Goal: Transaction & Acquisition: Purchase product/service

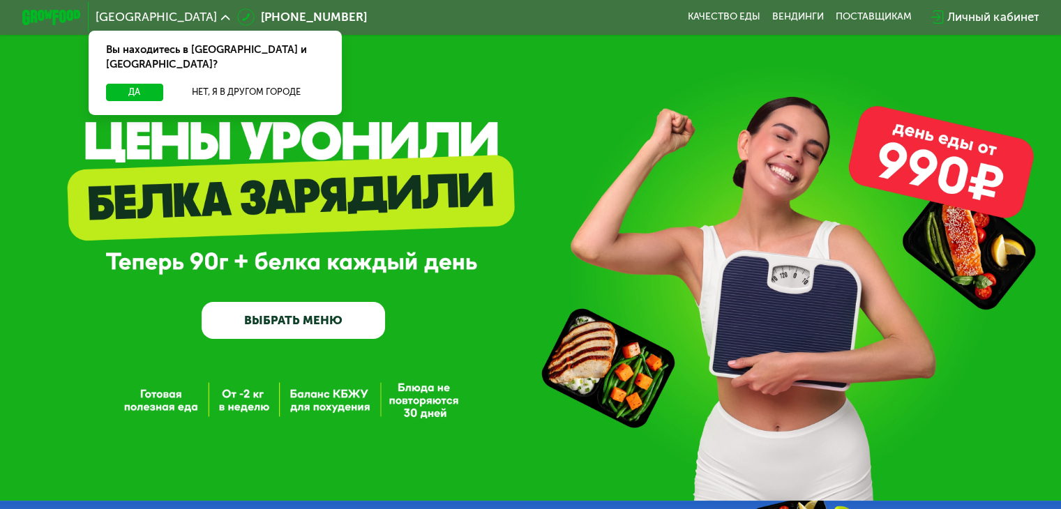
click at [331, 336] on link "ВЫБРАТЬ МЕНЮ" at bounding box center [293, 320] width 183 height 37
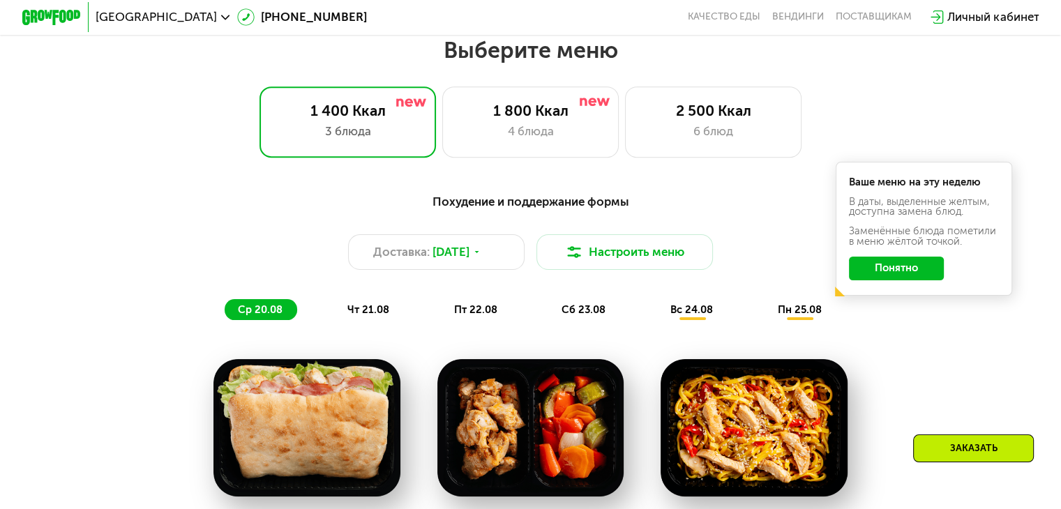
scroll to position [628, 0]
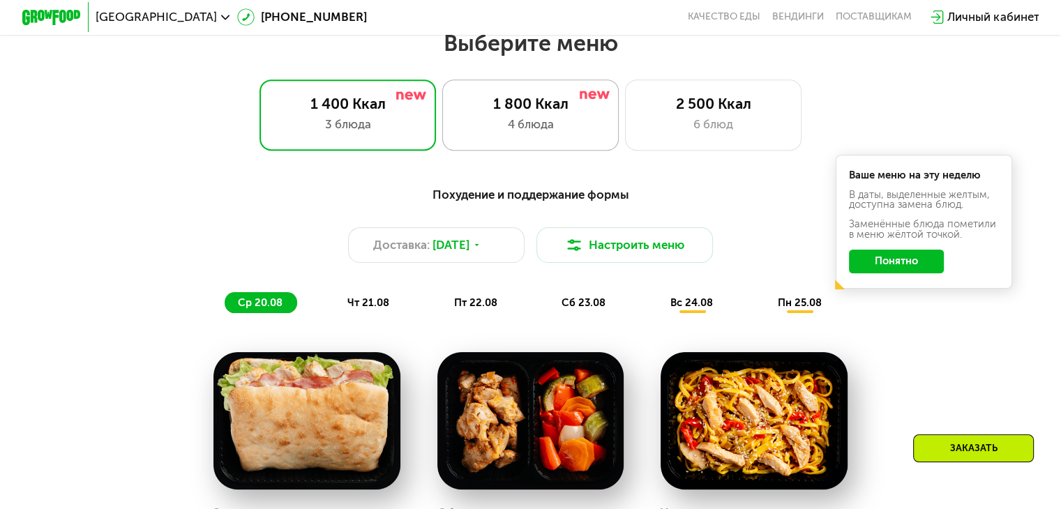
click at [625, 143] on div "1 800 Ккал 4 блюда" at bounding box center [713, 115] width 177 height 70
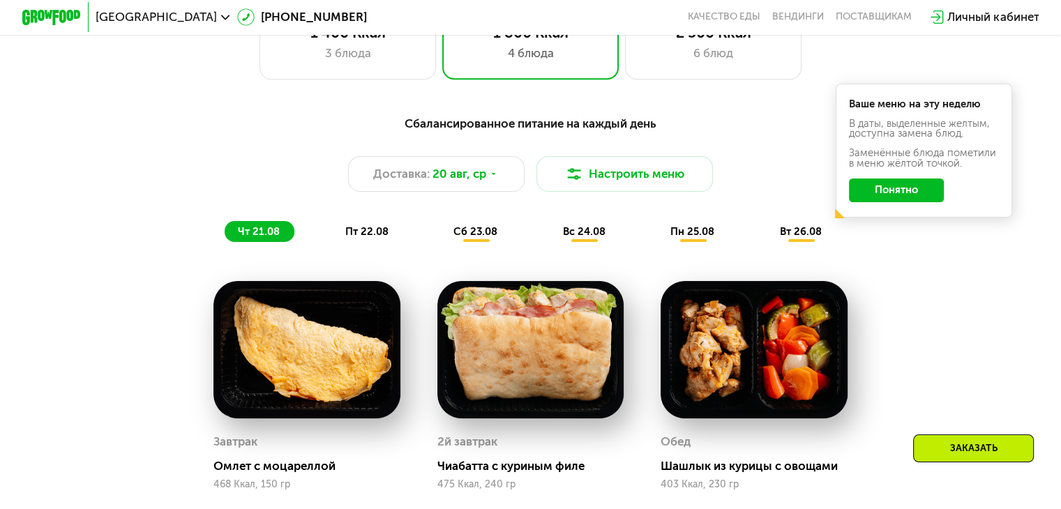
scroll to position [697, 0]
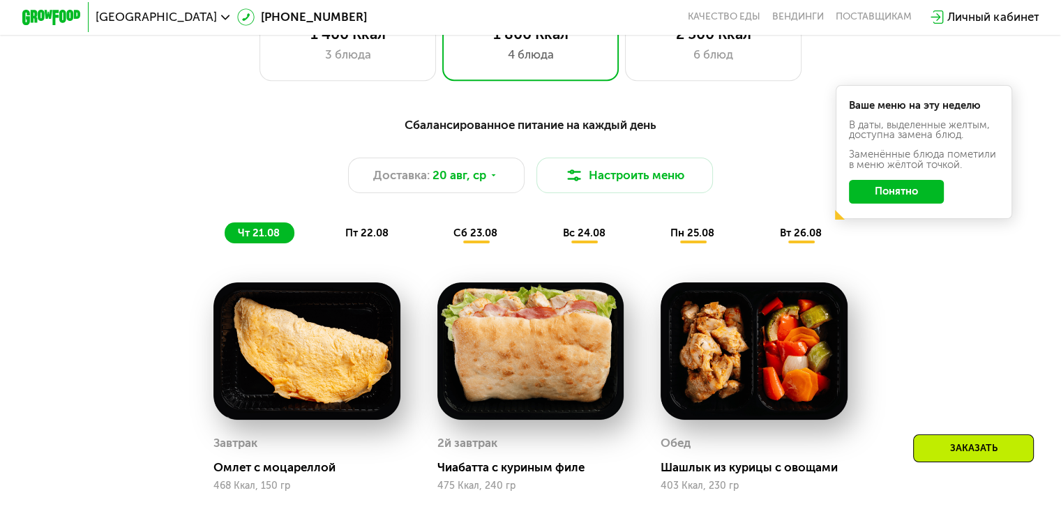
click at [377, 239] on span "пт 22.08" at bounding box center [366, 233] width 43 height 13
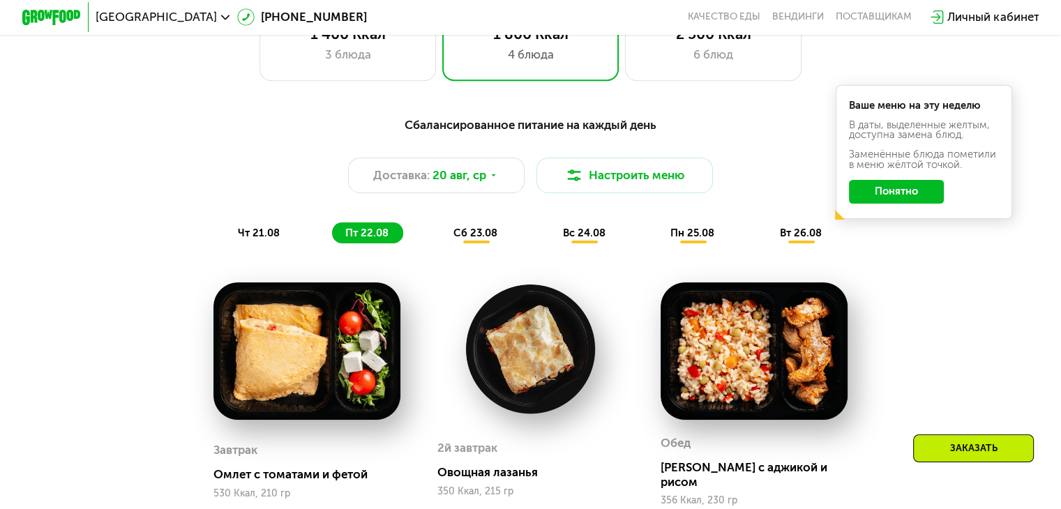
click at [474, 239] on span "сб 23.08" at bounding box center [475, 233] width 44 height 13
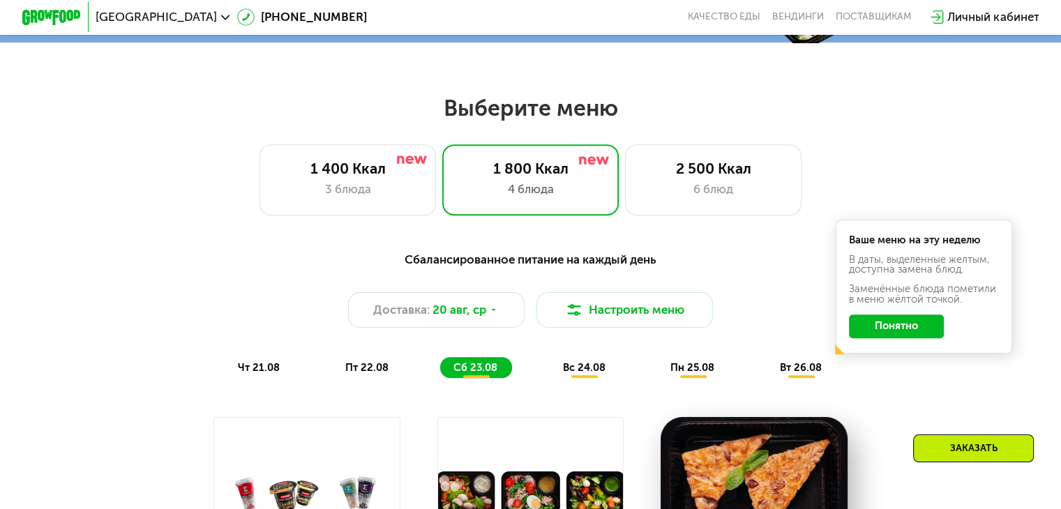
scroll to position [552, 0]
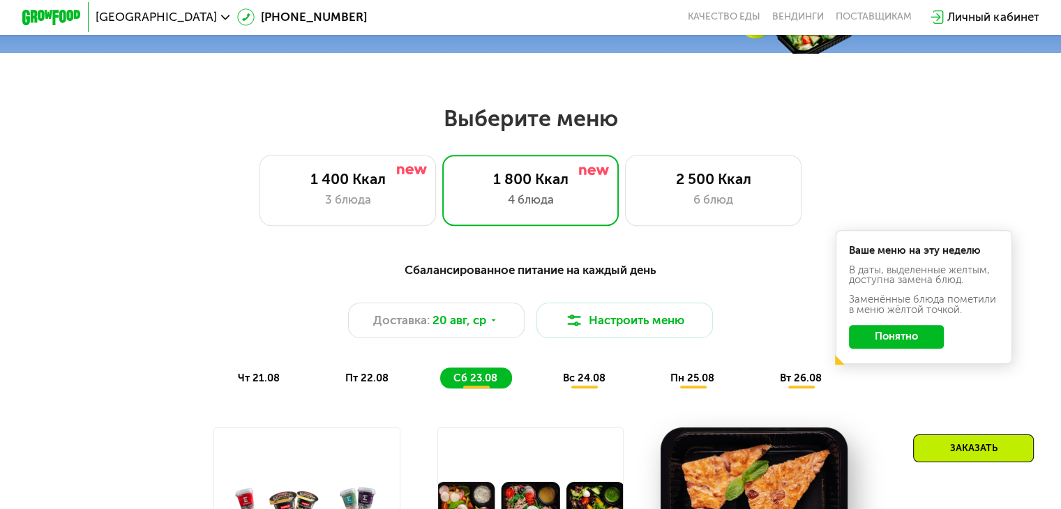
click at [577, 365] on div "Сбалансированное питание на каждый день Доставка: [DATE] Настроить меню чт 21.0…" at bounding box center [530, 325] width 872 height 128
click at [577, 372] on div "Сбалансированное питание на каждый день Доставка: [DATE] Настроить меню чт 21.0…" at bounding box center [530, 325] width 872 height 128
click at [580, 382] on span "вс 24.08" at bounding box center [584, 378] width 43 height 13
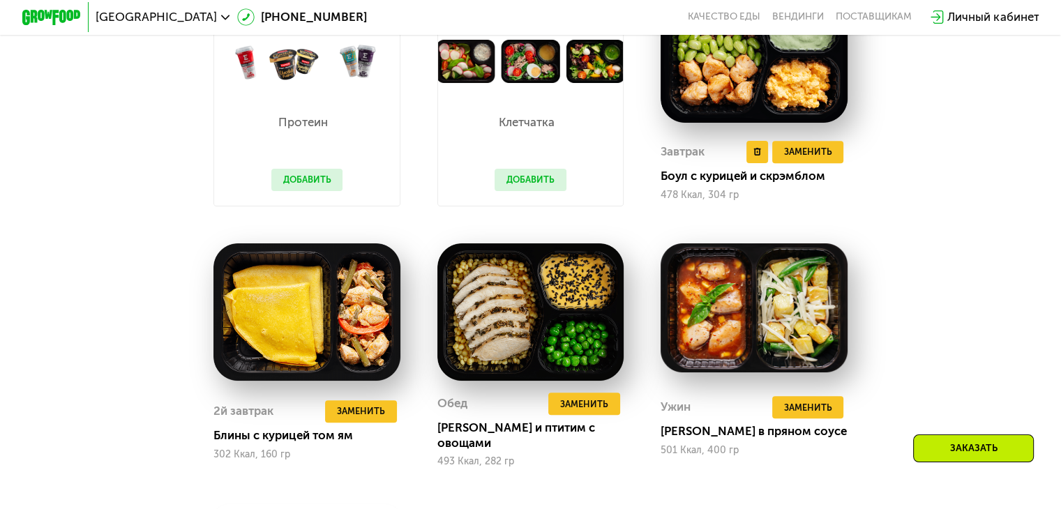
scroll to position [996, 0]
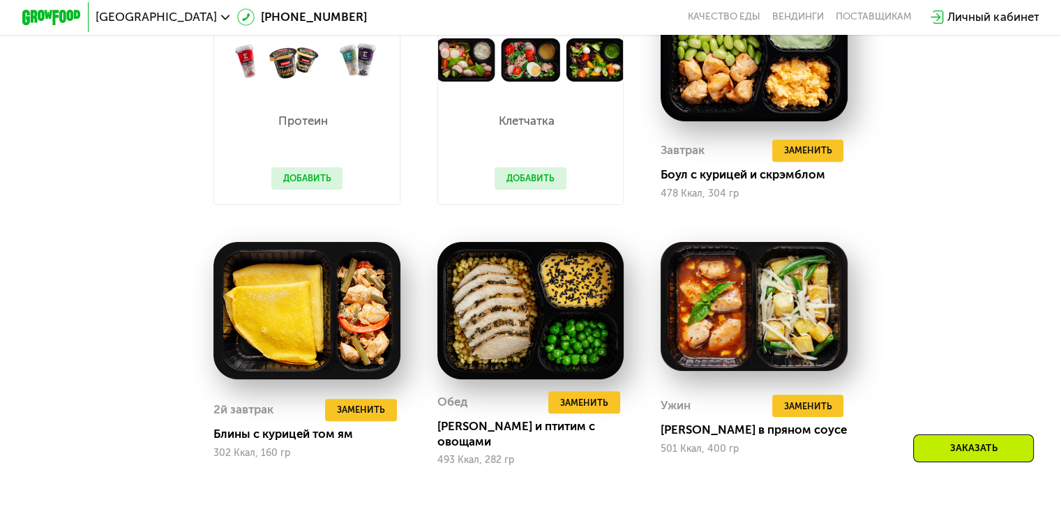
click at [306, 127] on p "Протеин" at bounding box center [303, 121] width 65 height 12
click at [293, 82] on img at bounding box center [307, 59] width 186 height 43
click at [293, 77] on img at bounding box center [307, 59] width 186 height 43
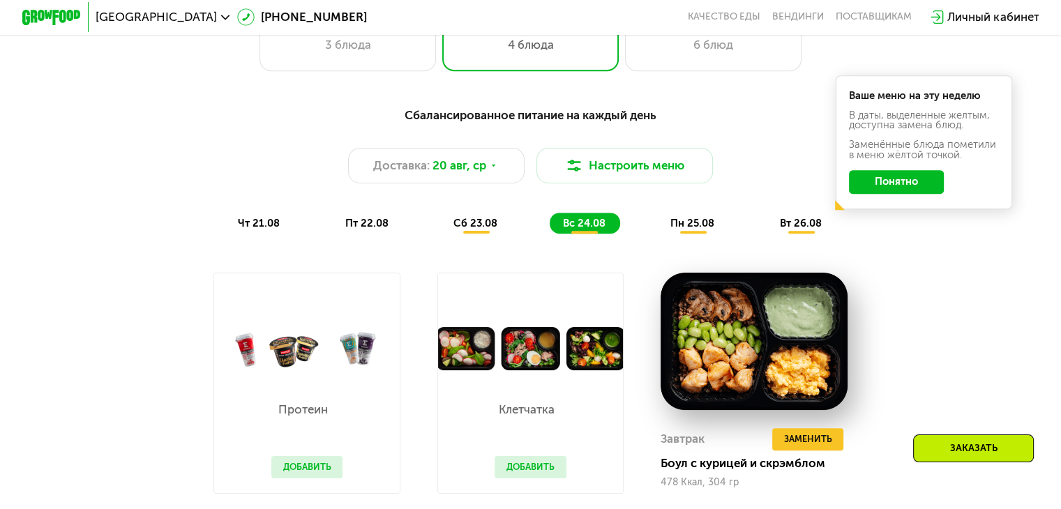
scroll to position [706, 0]
